Goal: Task Accomplishment & Management: Use online tool/utility

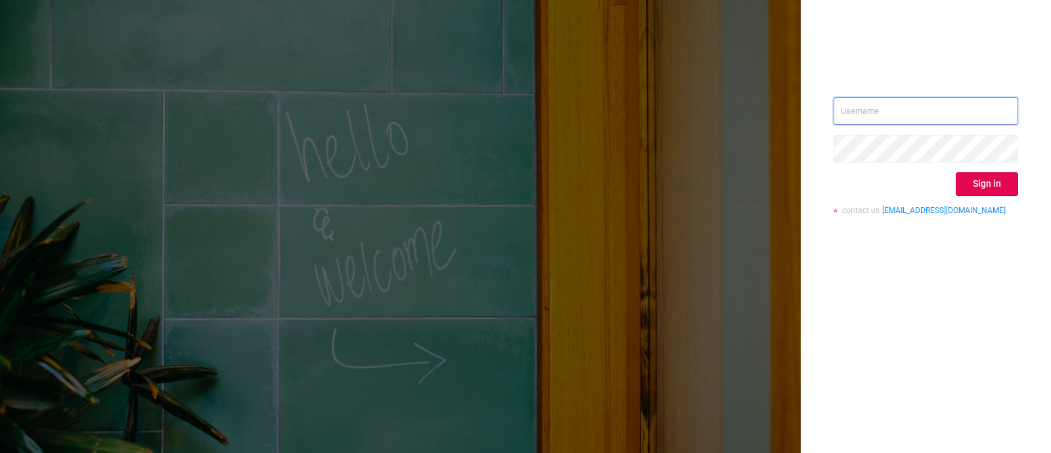
click at [902, 112] on input "text" at bounding box center [926, 111] width 185 height 28
type input "supply-success@onetag.com"
click at [992, 182] on button "Sign in" at bounding box center [987, 184] width 62 height 24
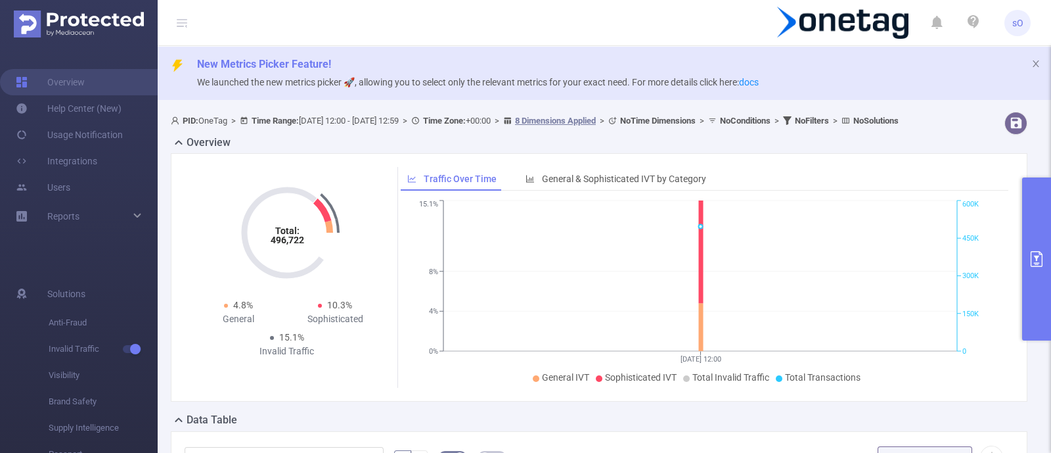
click at [1035, 262] on icon "primary" at bounding box center [1037, 259] width 12 height 16
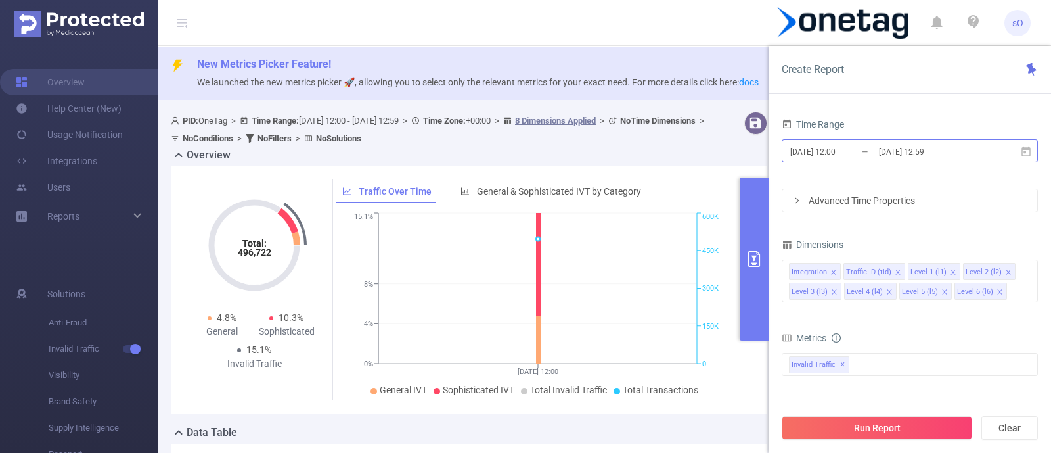
click at [973, 148] on input "[DATE] 12:59" at bounding box center [931, 152] width 106 height 18
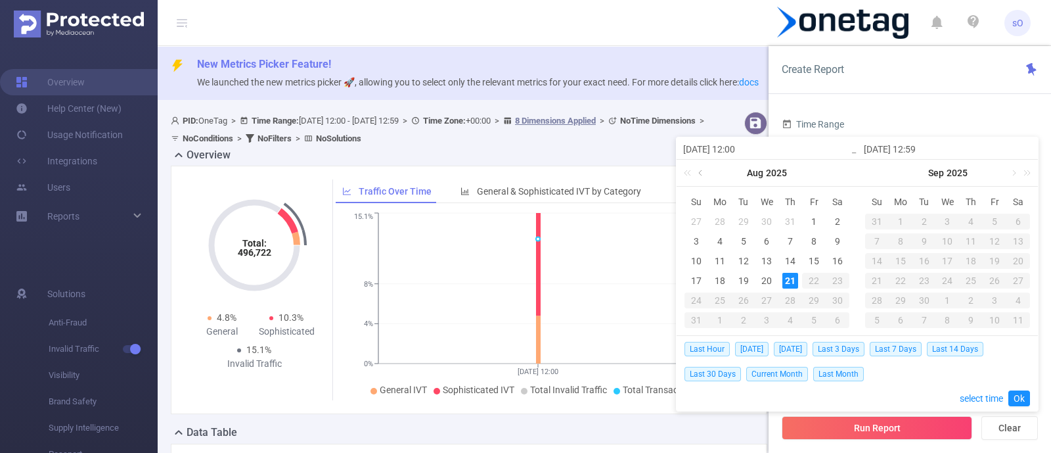
click at [700, 177] on link at bounding box center [702, 173] width 12 height 26
click at [749, 223] on div "1" at bounding box center [744, 222] width 16 height 16
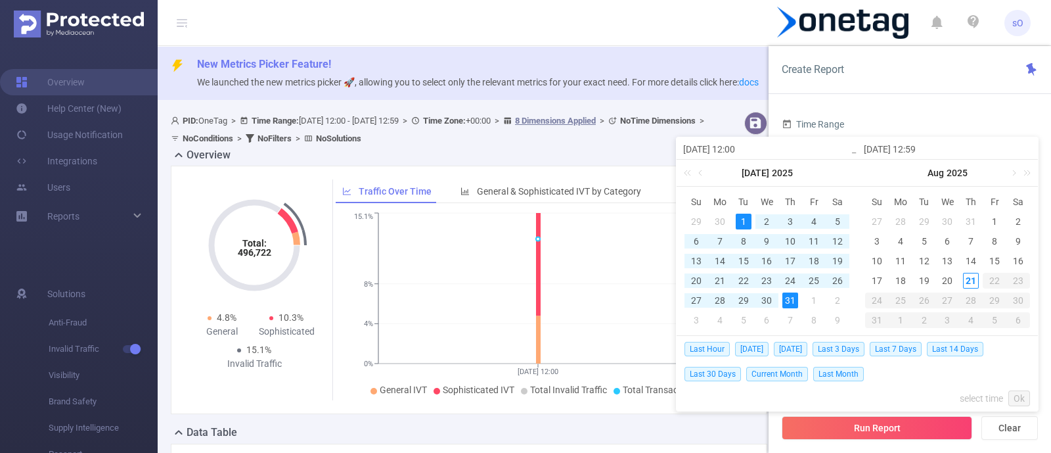
click at [789, 297] on div "31" at bounding box center [791, 300] width 16 height 16
type input "[DATE] 12:00"
type input "[DATE] 12:59"
type input "[DATE] 12:00"
type input "[DATE] 12:59"
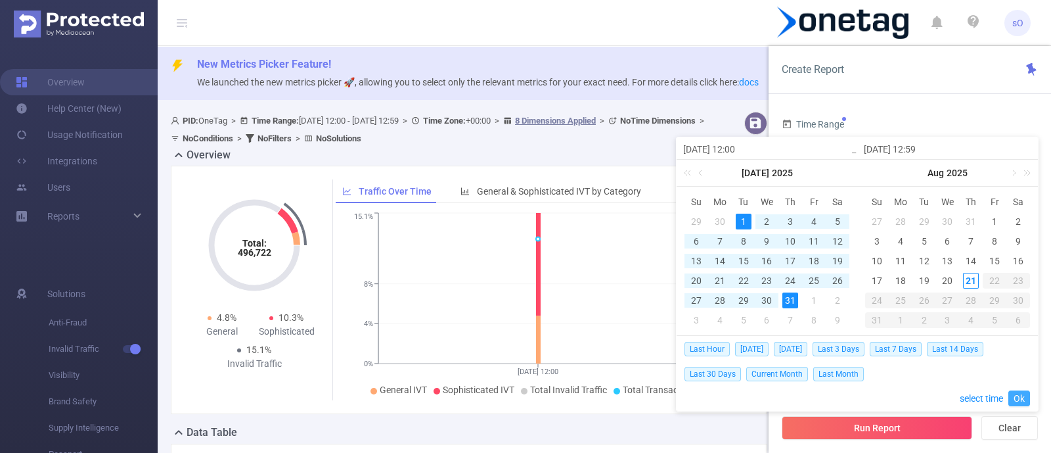
click at [1015, 398] on link "Ok" at bounding box center [1020, 398] width 22 height 16
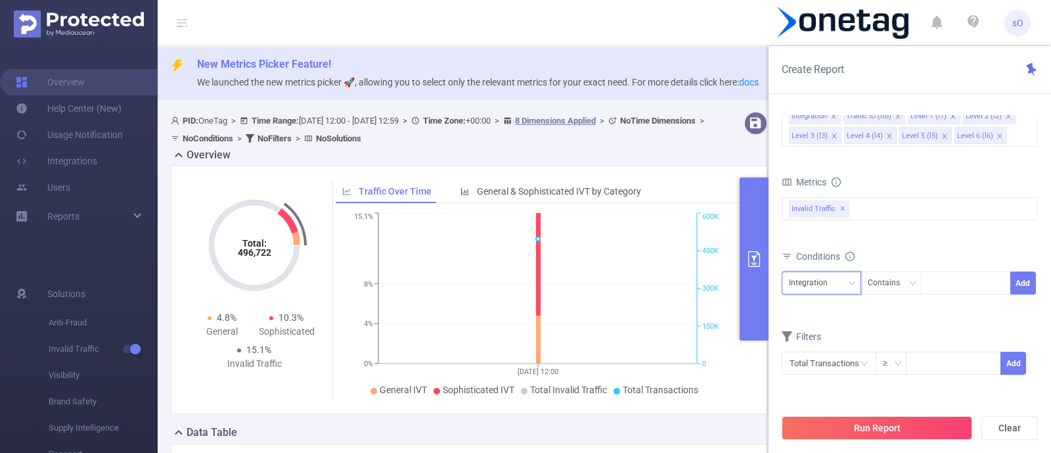
click at [843, 275] on div "Integration" at bounding box center [821, 283] width 65 height 22
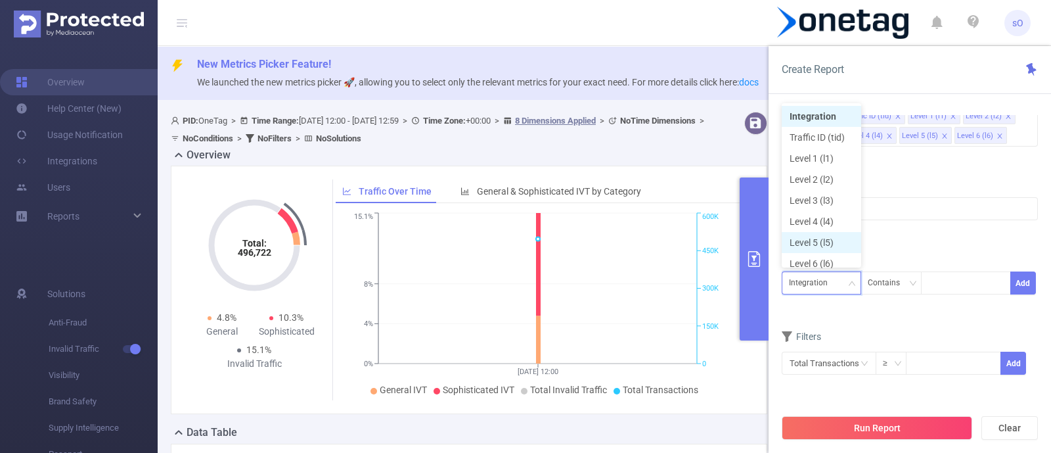
scroll to position [7, 0]
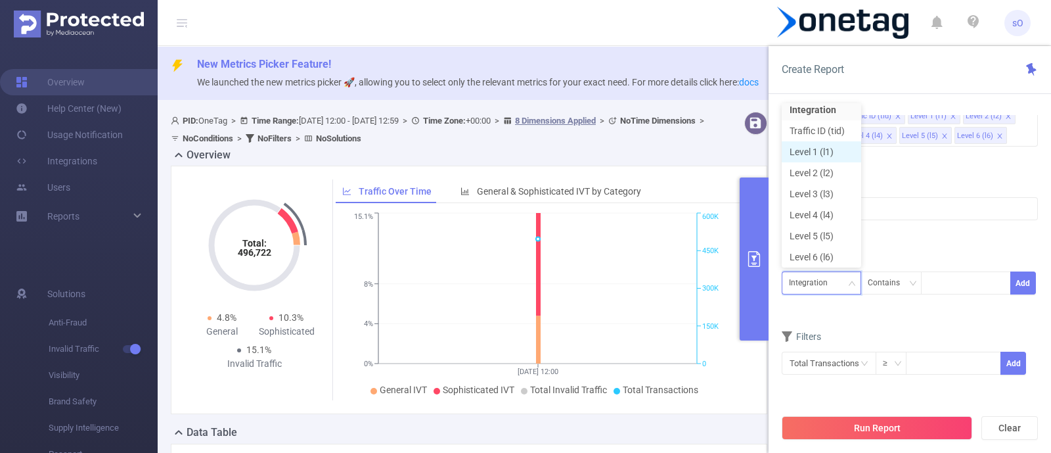
click at [820, 143] on li "Level 1 (l1)" at bounding box center [822, 151] width 80 height 21
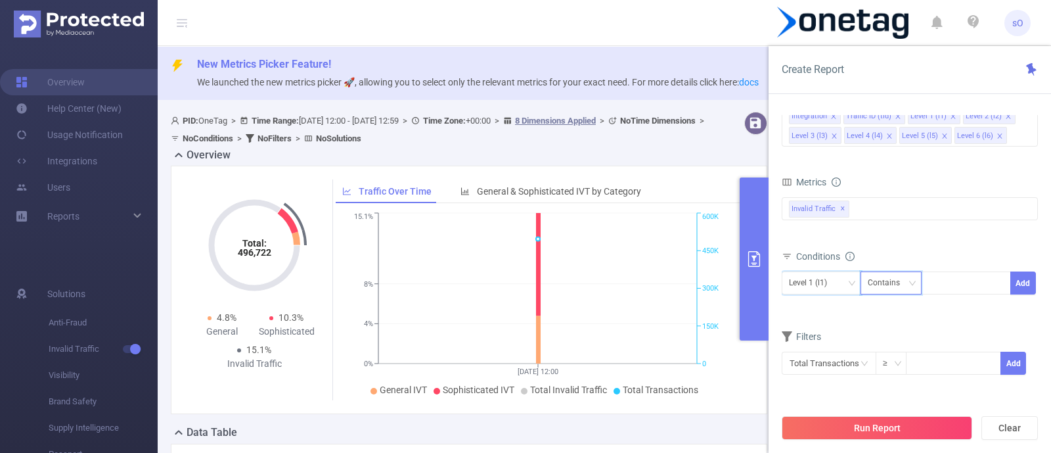
click at [909, 284] on icon "icon: down" at bounding box center [913, 283] width 8 height 8
click at [893, 323] on li "Is" at bounding box center [903, 329] width 87 height 21
click at [954, 276] on div at bounding box center [967, 283] width 76 height 22
paste input "922da1f246dbc17"
type input "922da1f246dbc17"
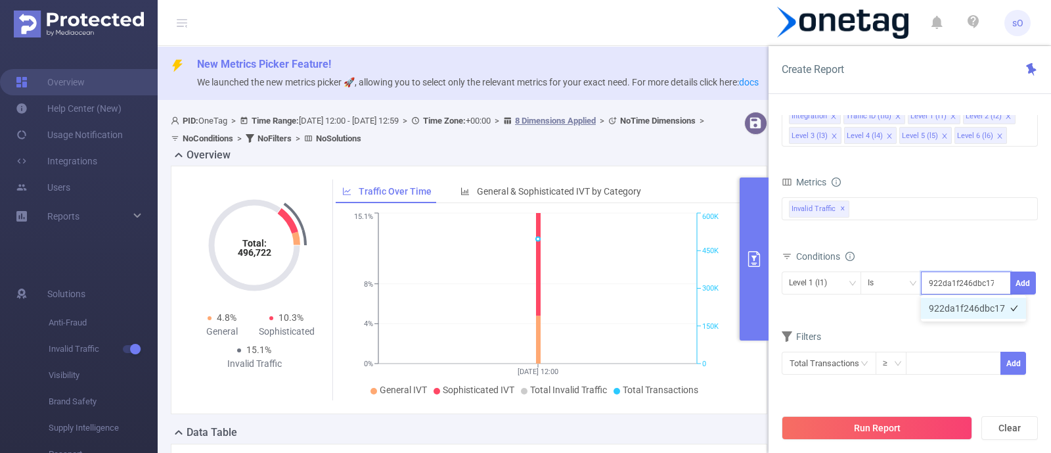
click at [947, 309] on li "922da1f246dbc17" at bounding box center [973, 308] width 105 height 21
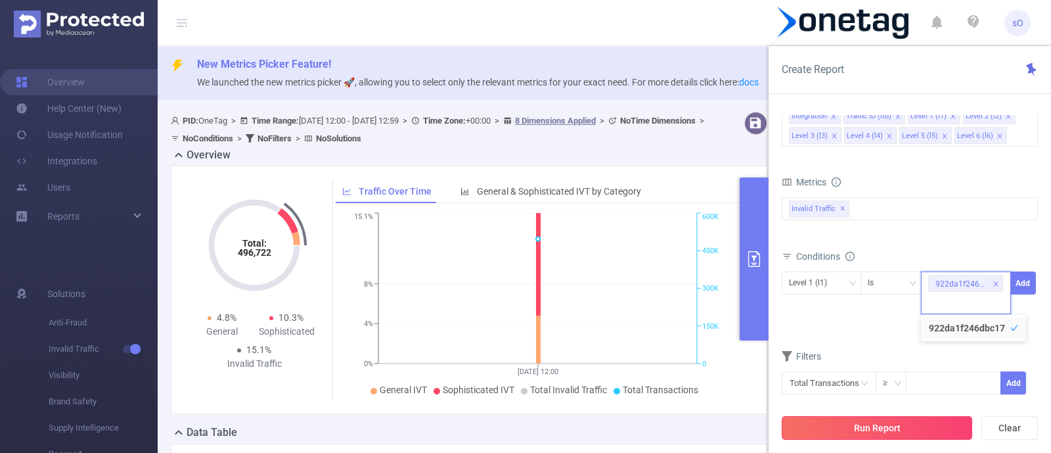
click at [883, 423] on button "Run Report" at bounding box center [877, 428] width 191 height 24
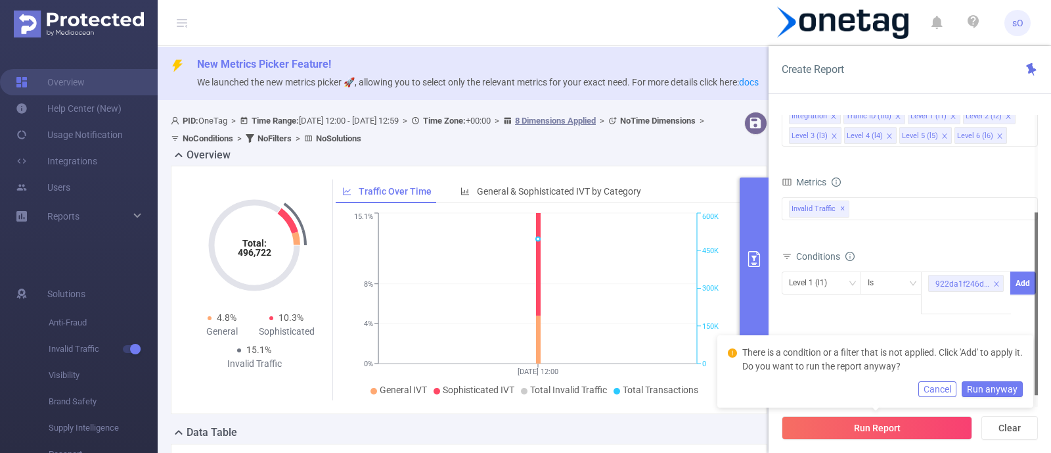
click at [1036, 282] on div at bounding box center [1036, 303] width 3 height 183
click at [1022, 281] on button "Add" at bounding box center [1024, 282] width 26 height 23
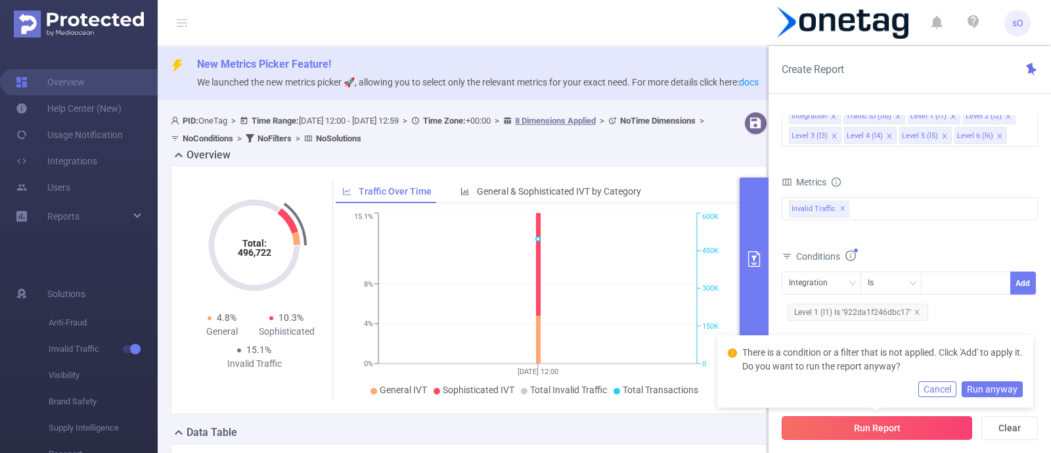
click at [844, 421] on button "Run Report" at bounding box center [877, 428] width 191 height 24
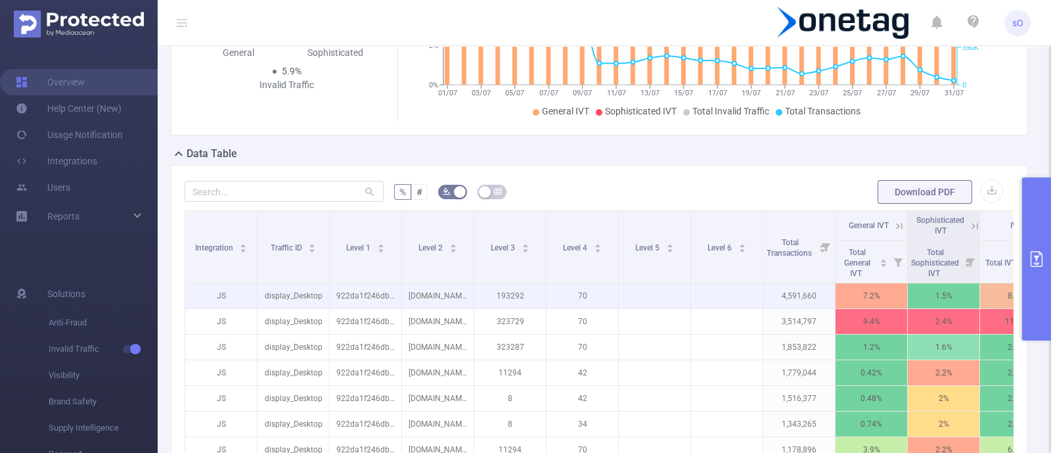
scroll to position [297, 0]
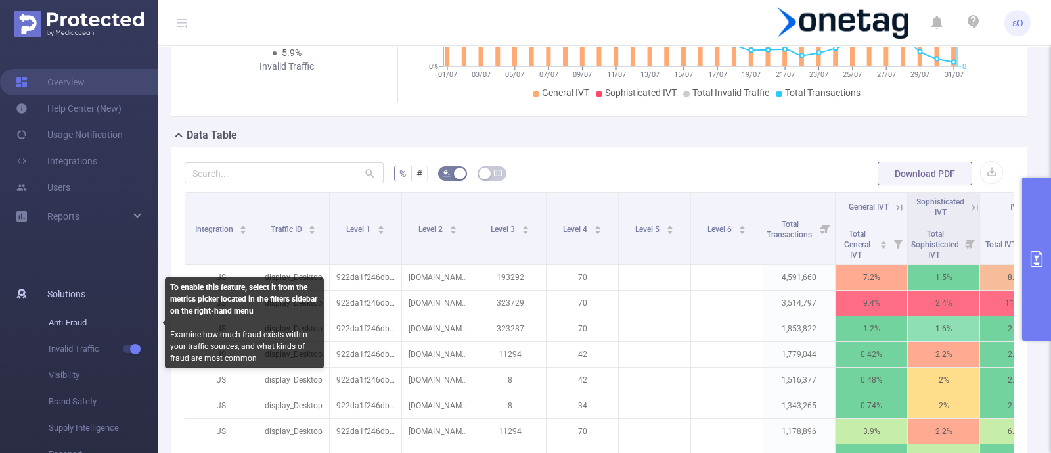
click at [133, 319] on span "Anti-Fraud" at bounding box center [103, 323] width 109 height 26
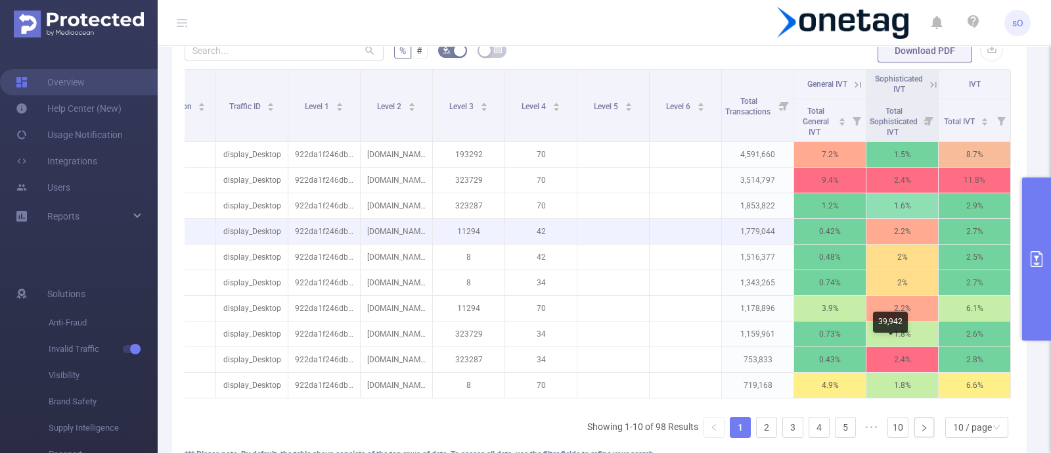
scroll to position [422, 0]
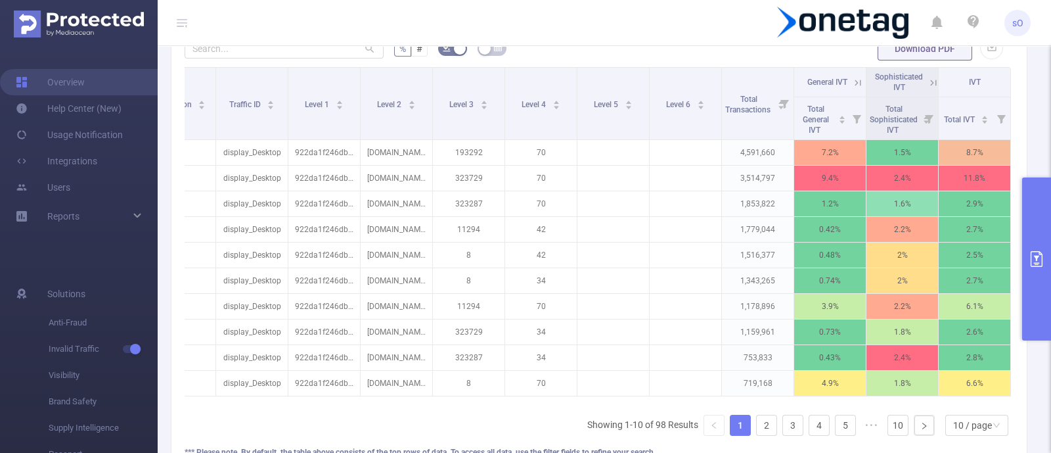
click at [1051, 246] on button "primary" at bounding box center [1036, 258] width 29 height 163
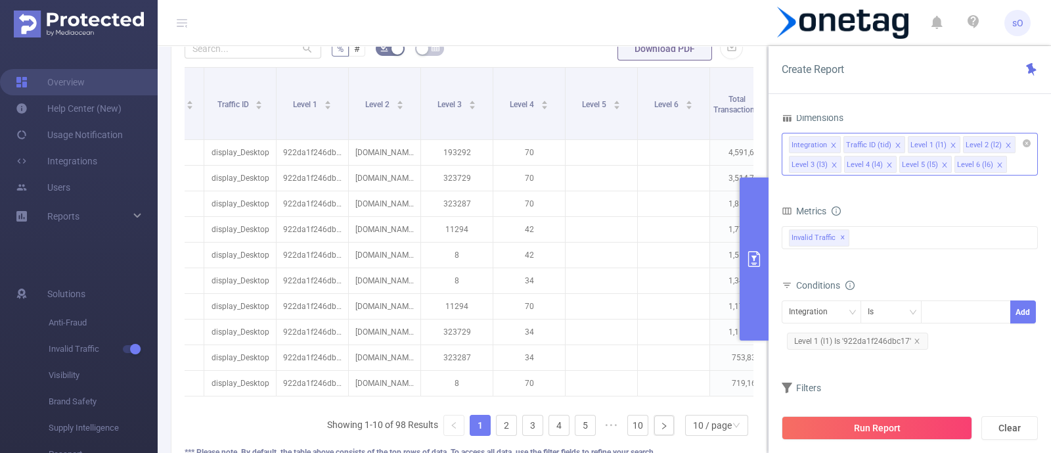
click at [888, 164] on icon "icon: close" at bounding box center [889, 165] width 7 height 7
click at [876, 428] on button "Run Report" at bounding box center [877, 428] width 191 height 24
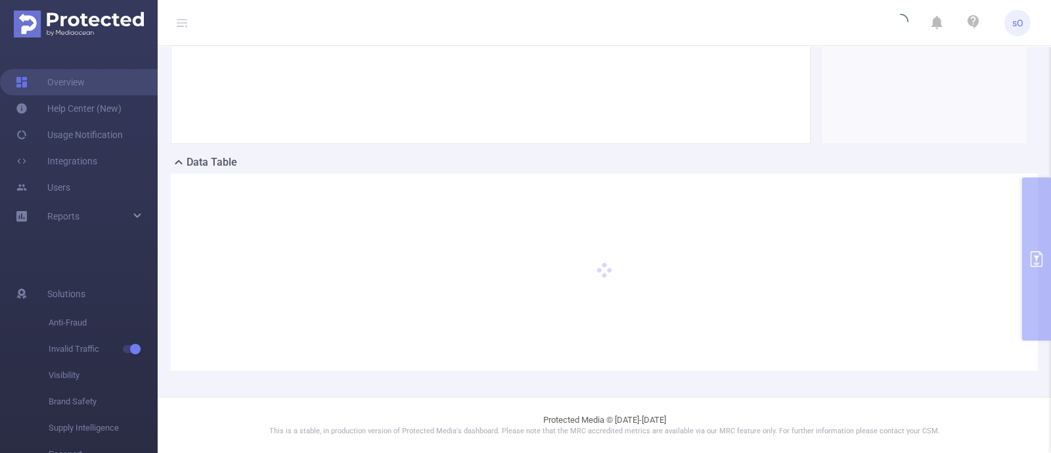
scroll to position [269, 0]
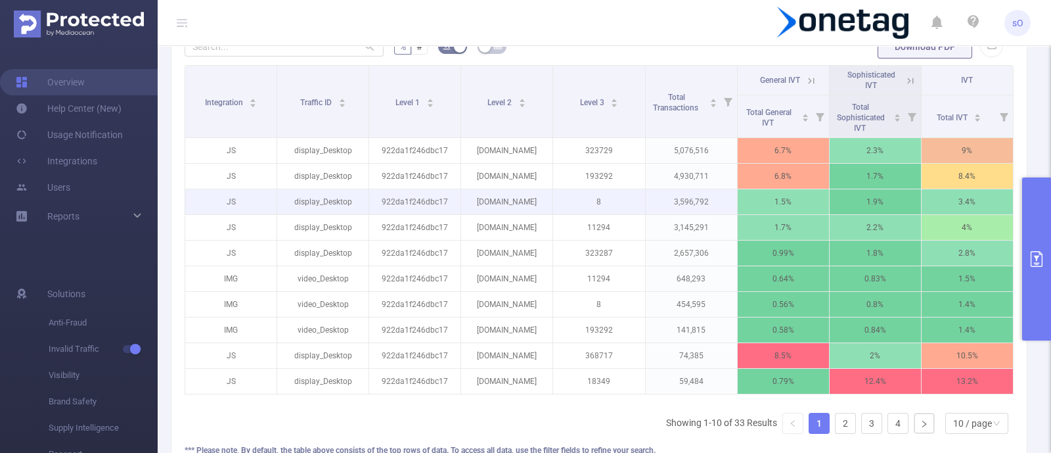
scroll to position [425, 0]
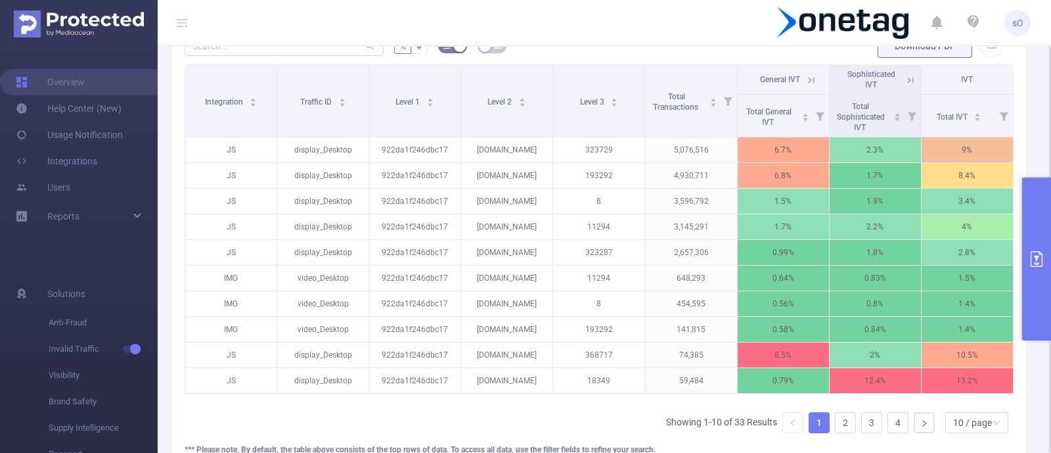
click at [1042, 225] on button "primary" at bounding box center [1036, 258] width 29 height 163
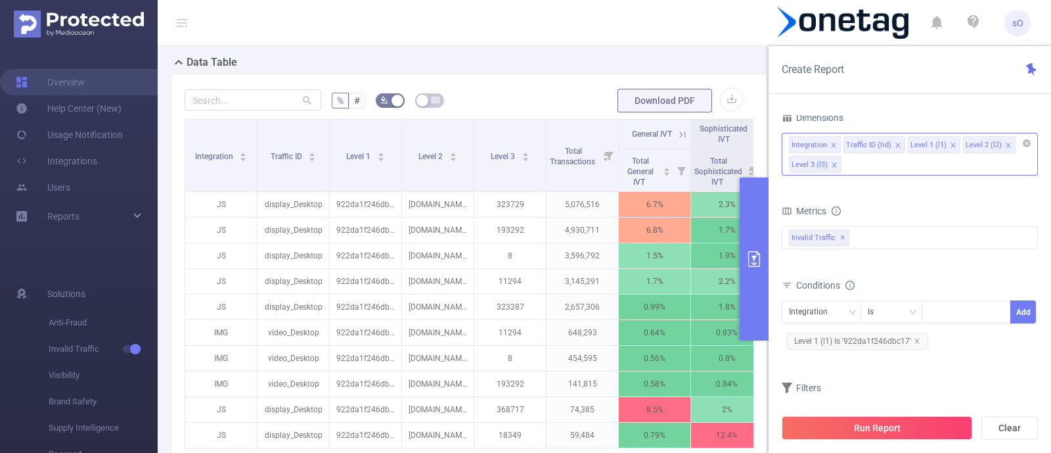
scroll to position [547, 0]
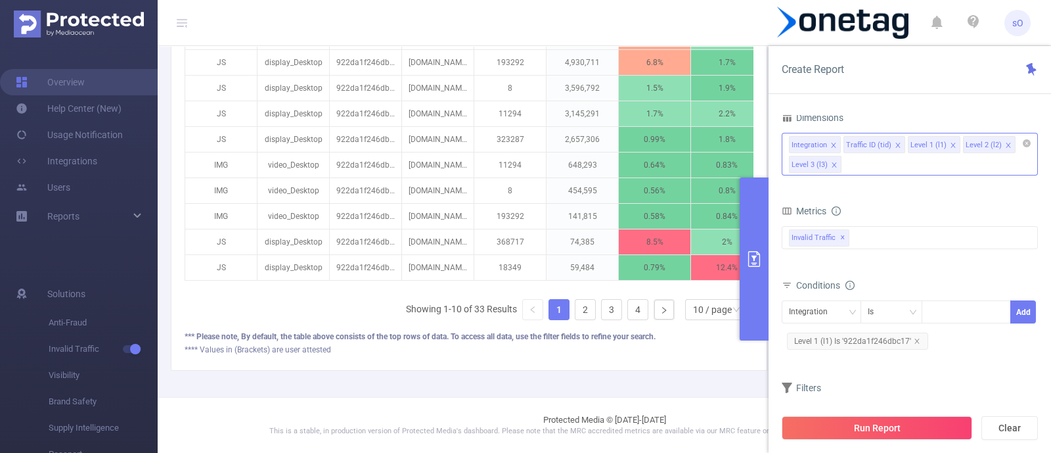
click at [833, 143] on icon "icon: close" at bounding box center [833, 145] width 5 height 5
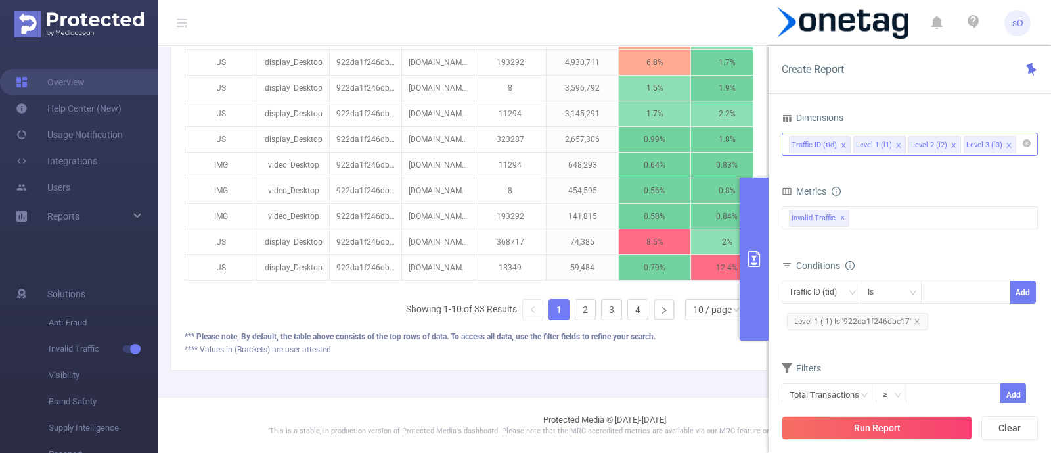
click at [842, 143] on icon "icon: close" at bounding box center [843, 145] width 7 height 7
click at [836, 435] on button "Run Report" at bounding box center [877, 428] width 191 height 24
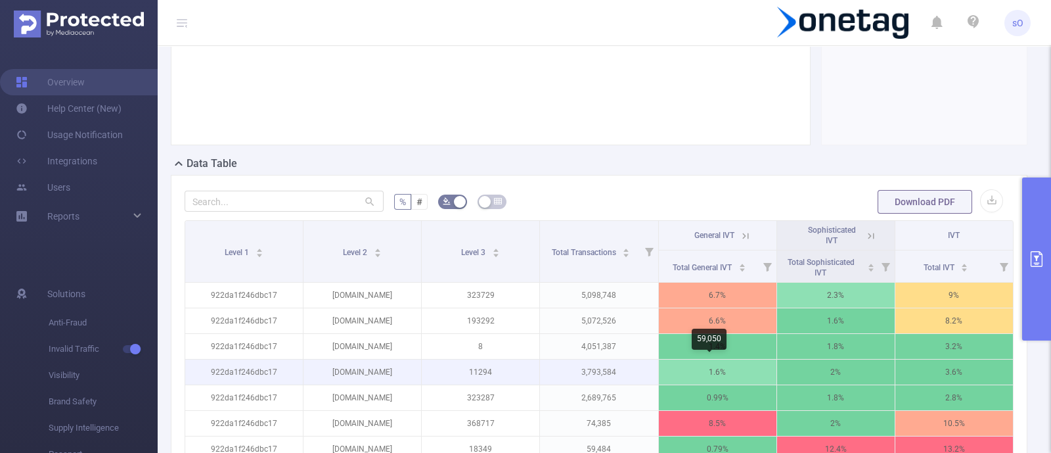
scroll to position [0, 3]
